Goal: Transaction & Acquisition: Purchase product/service

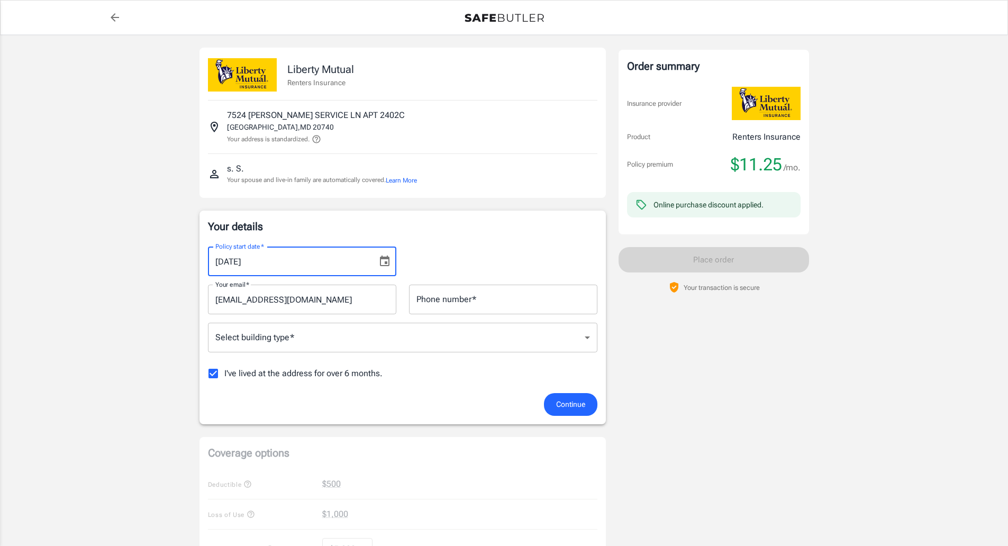
click at [327, 276] on input "[DATE]" at bounding box center [289, 262] width 162 height 30
click at [381, 268] on icon "Choose date, selected date is Aug 31, 2025" at bounding box center [384, 261] width 13 height 13
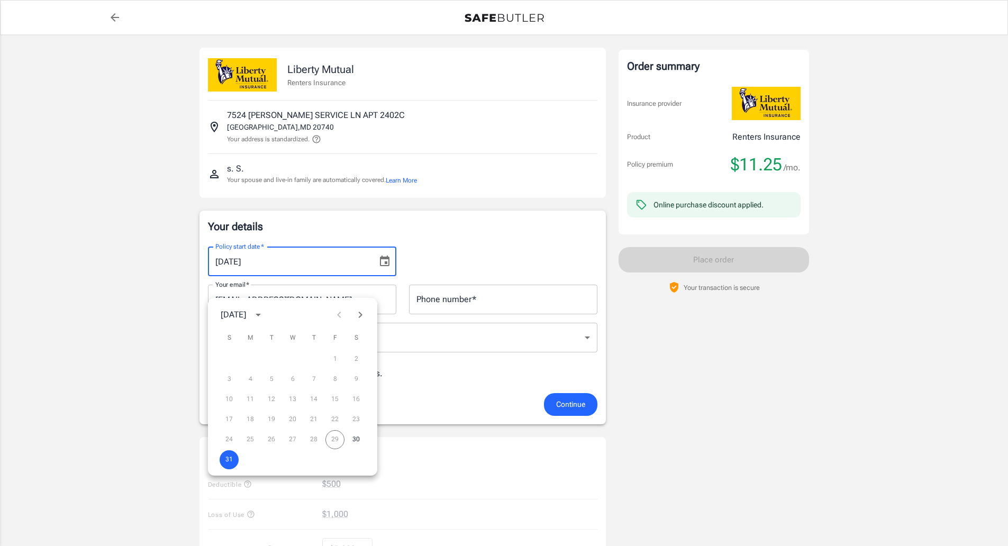
click at [337, 441] on div "24 25 26 27 28 29 30" at bounding box center [292, 439] width 169 height 19
click at [337, 440] on div "24 25 26 27 28 29 30" at bounding box center [292, 439] width 169 height 19
drag, startPoint x: 227, startPoint y: 454, endPoint x: 237, endPoint y: 448, distance: 11.4
click at [229, 454] on button "31" at bounding box center [229, 459] width 19 height 19
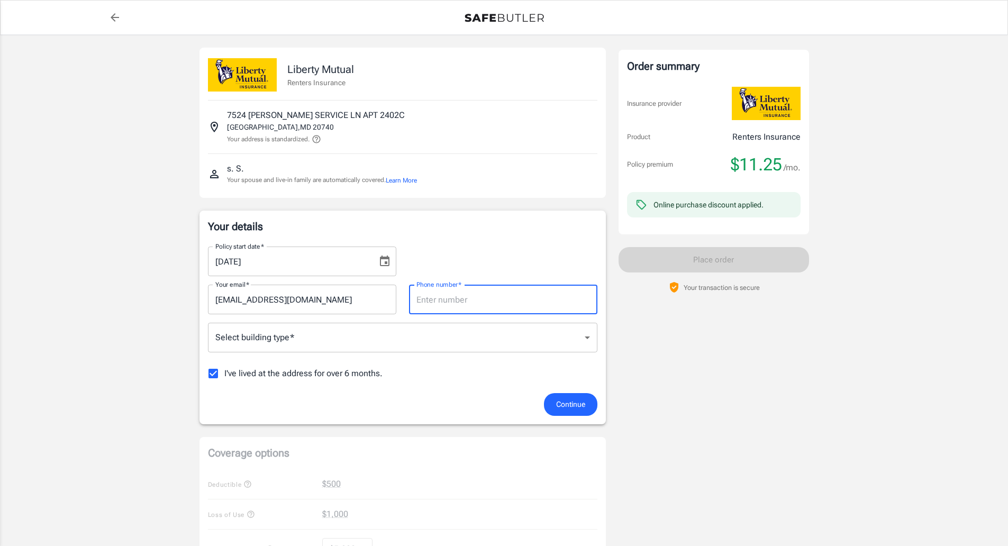
click at [470, 314] on input "Phone number   *" at bounding box center [503, 300] width 188 height 30
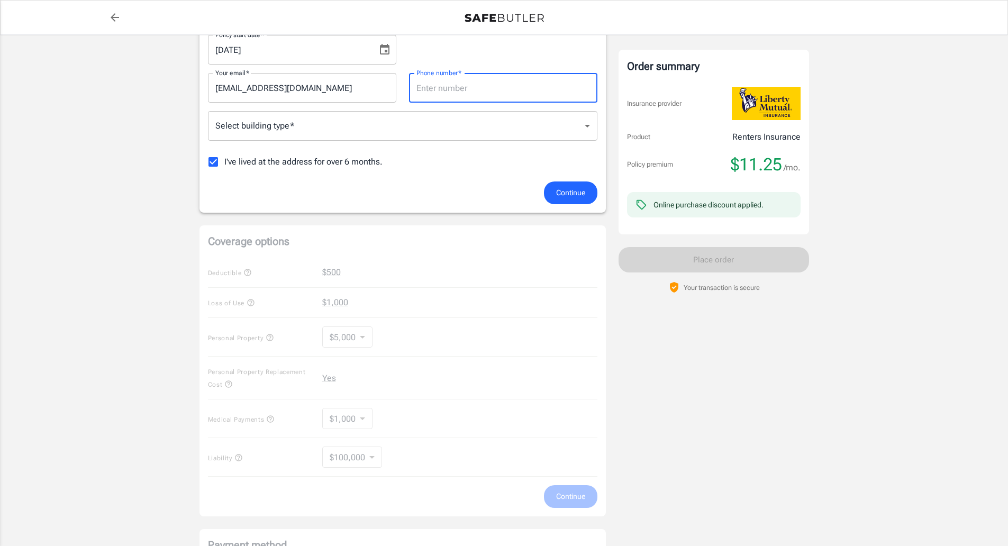
scroll to position [106, 0]
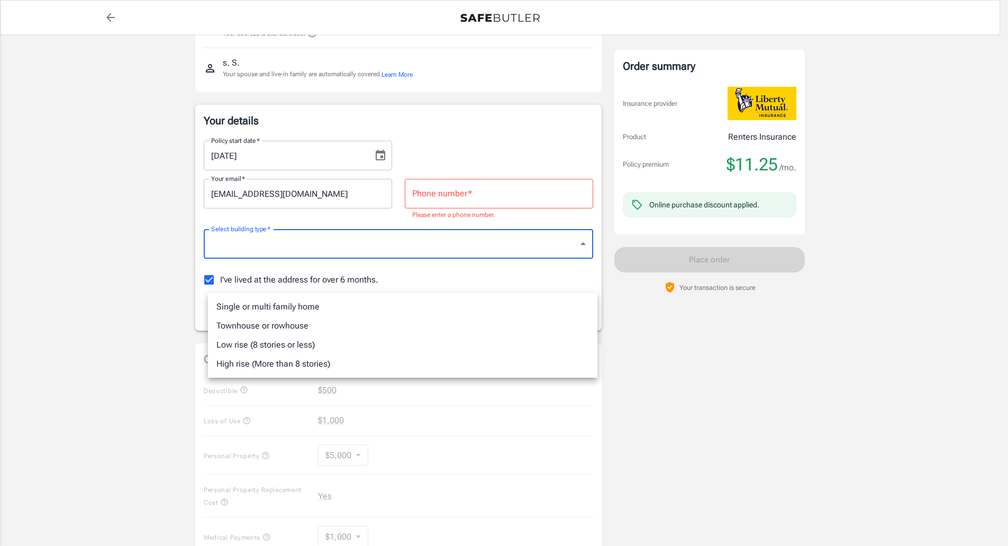
click at [364, 271] on body "Policy premium $ 11.25 /mo Liberty Mutual Renters Insurance [STREET_ADDRESS][PE…" at bounding box center [504, 400] width 1008 height 1013
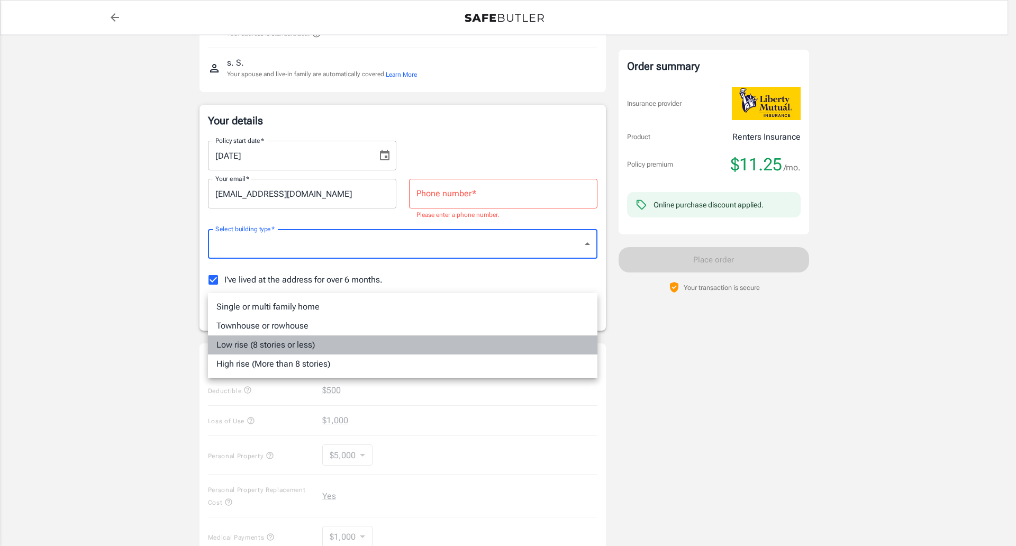
click at [251, 352] on li "Low rise (8 stories or less)" at bounding box center [402, 344] width 389 height 19
type input "lowrise"
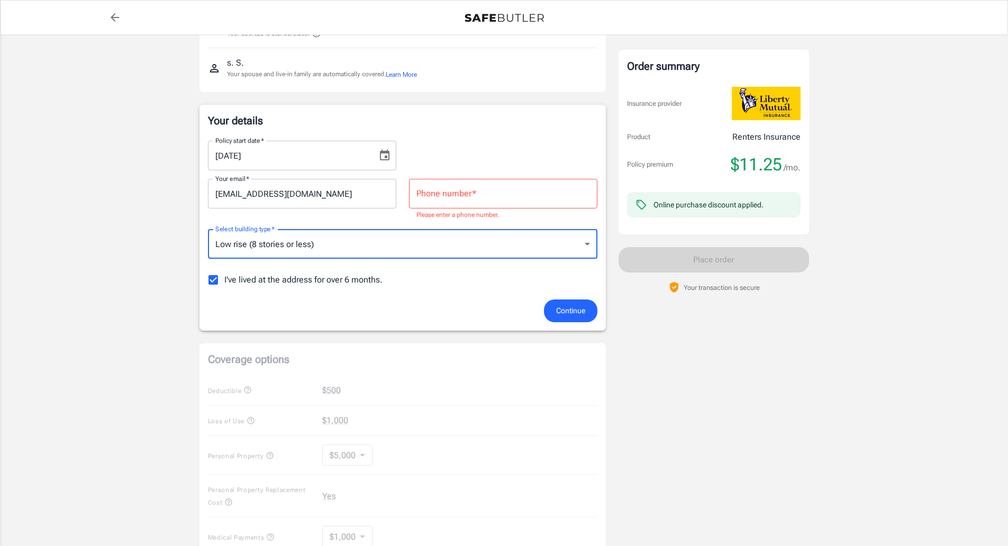
click at [215, 291] on input "I've lived at the address for over 6 months." at bounding box center [213, 280] width 22 height 22
checkbox input "false"
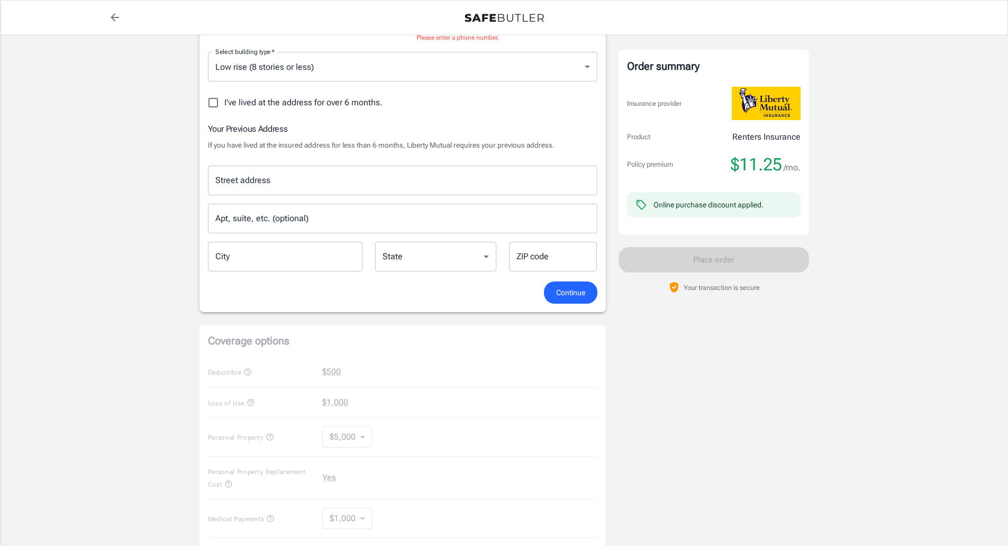
scroll to position [265, 0]
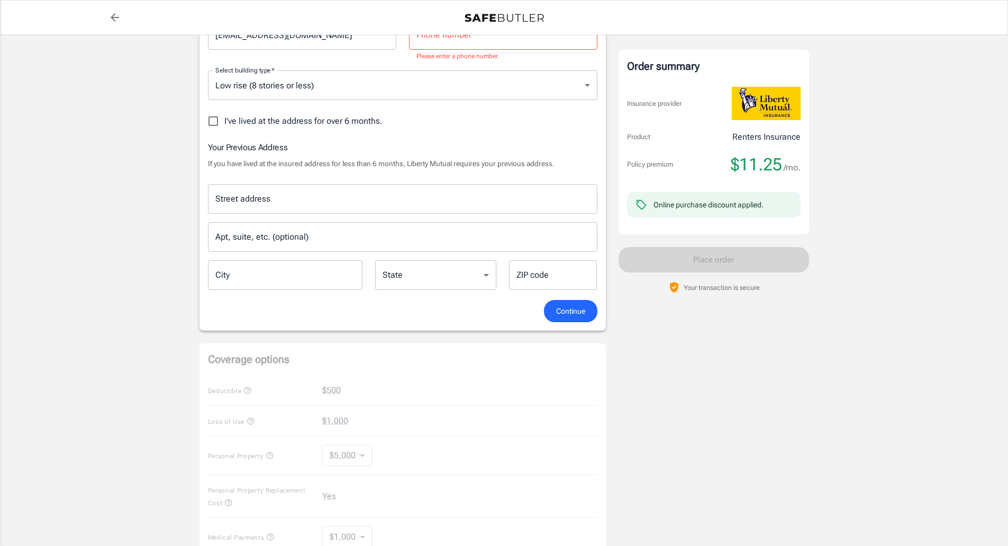
click at [282, 209] on input "Street address" at bounding box center [403, 199] width 380 height 20
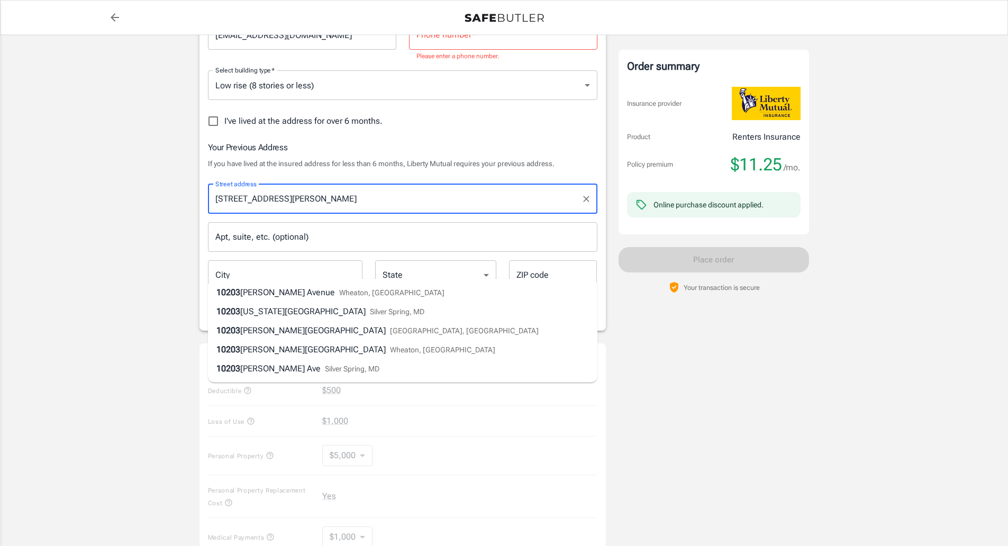
type input "[STREET_ADDRESS][PERSON_NAME]"
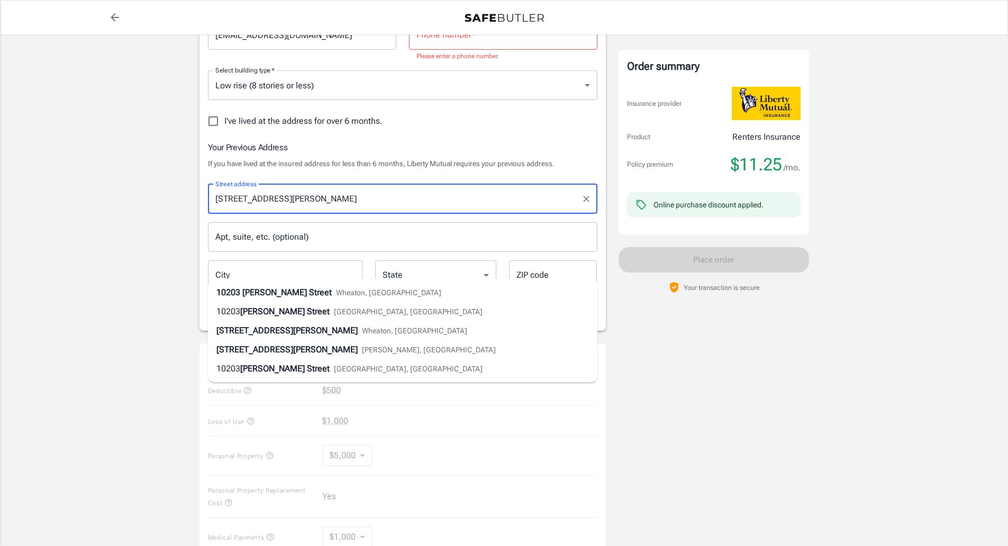
click at [366, 295] on span "Wheaton, [GEOGRAPHIC_DATA]" at bounding box center [388, 292] width 105 height 8
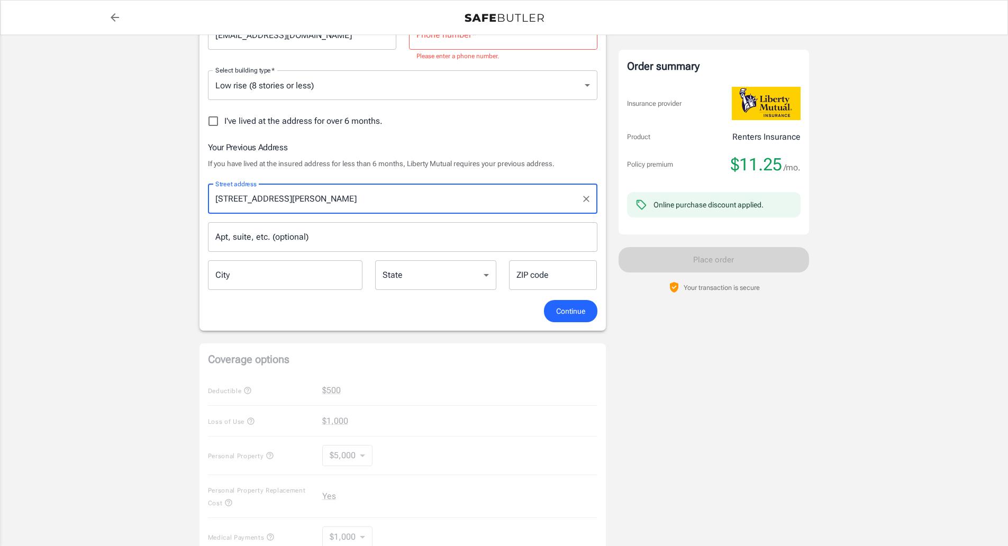
type input "Wheaton-[GEOGRAPHIC_DATA]"
select select "MD"
type input "20902"
type input "[STREET_ADDRESS][PERSON_NAME]"
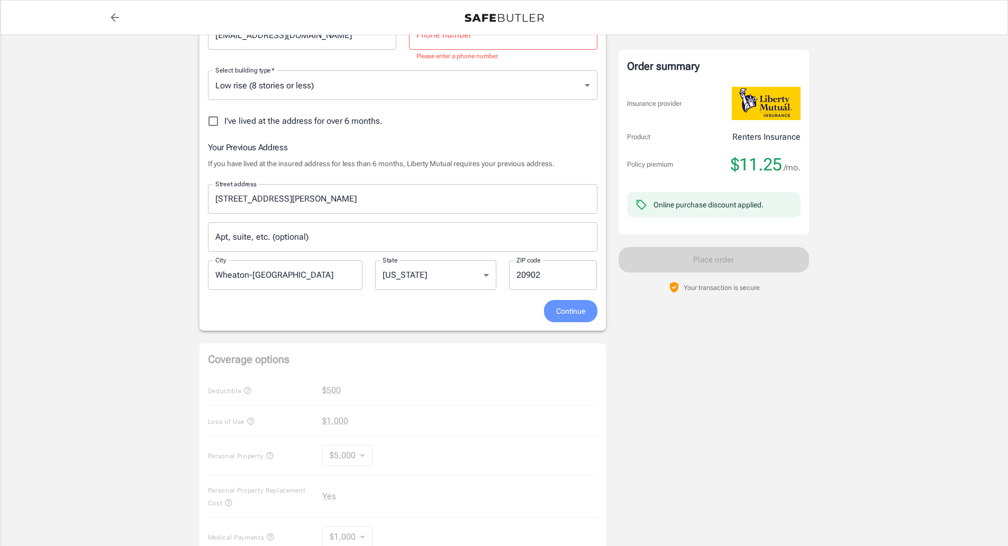
click at [564, 318] on span "Continue" at bounding box center [570, 311] width 29 height 13
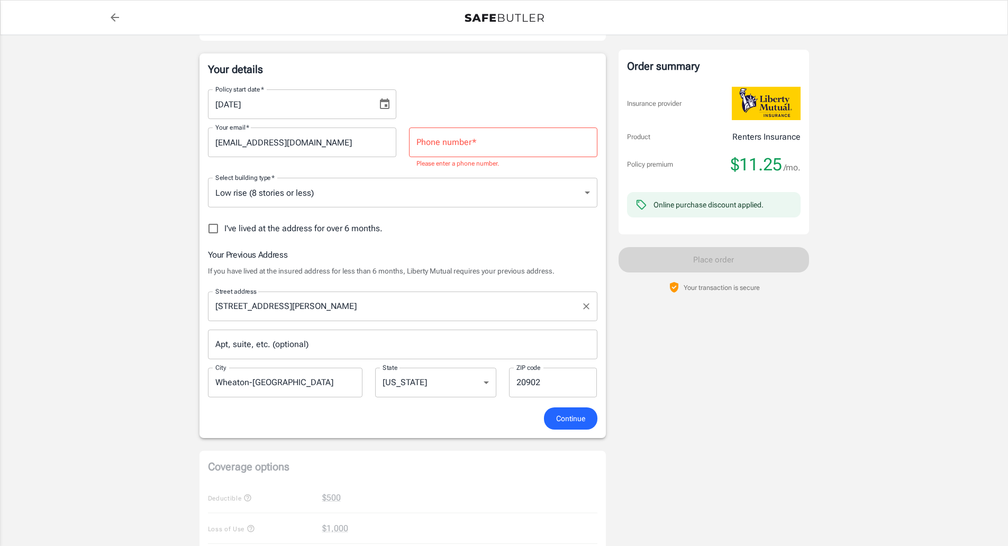
scroll to position [158, 0]
click at [432, 157] on input "Phone number   *" at bounding box center [503, 142] width 188 height 30
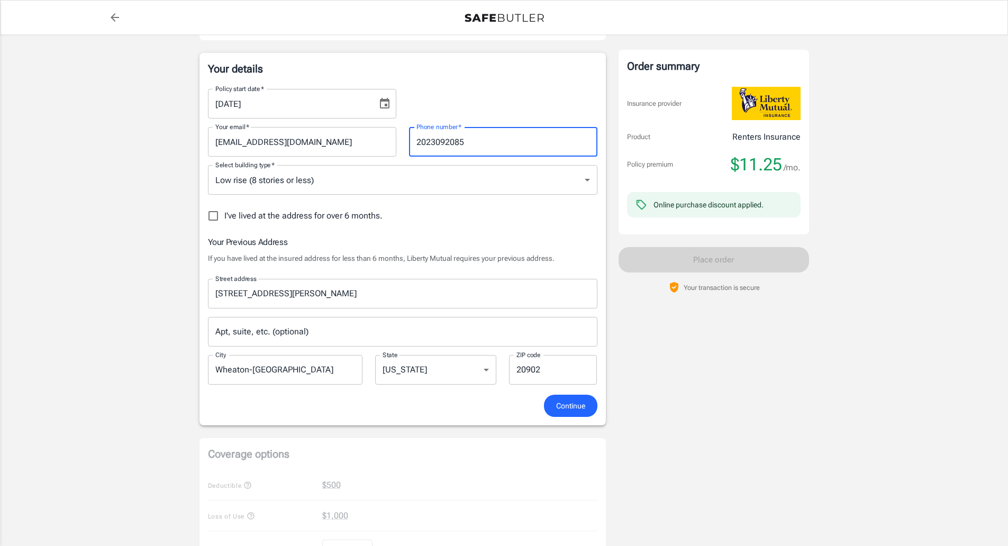
type input "2023092085"
click at [574, 413] on span "Continue" at bounding box center [570, 405] width 29 height 13
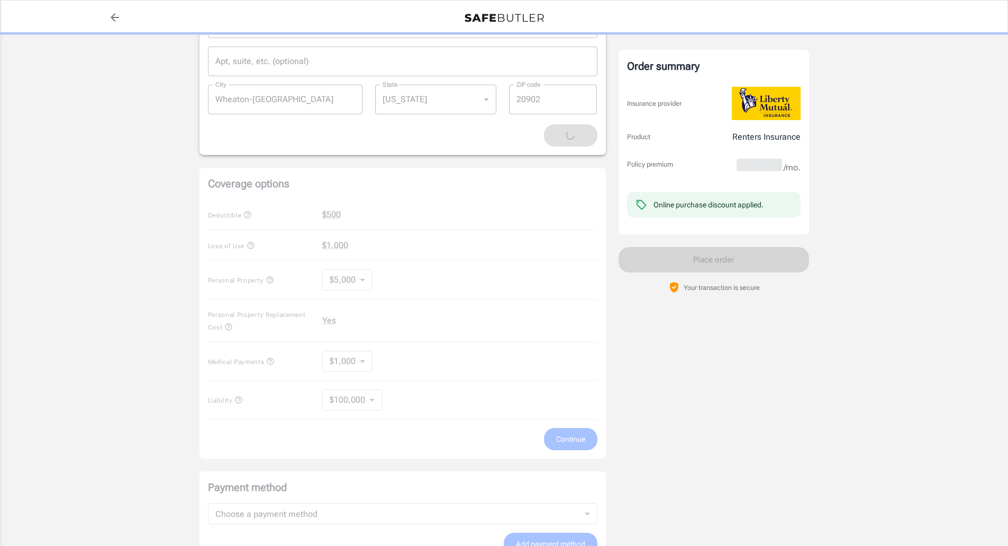
scroll to position [528, 0]
